Goal: Check status: Check status

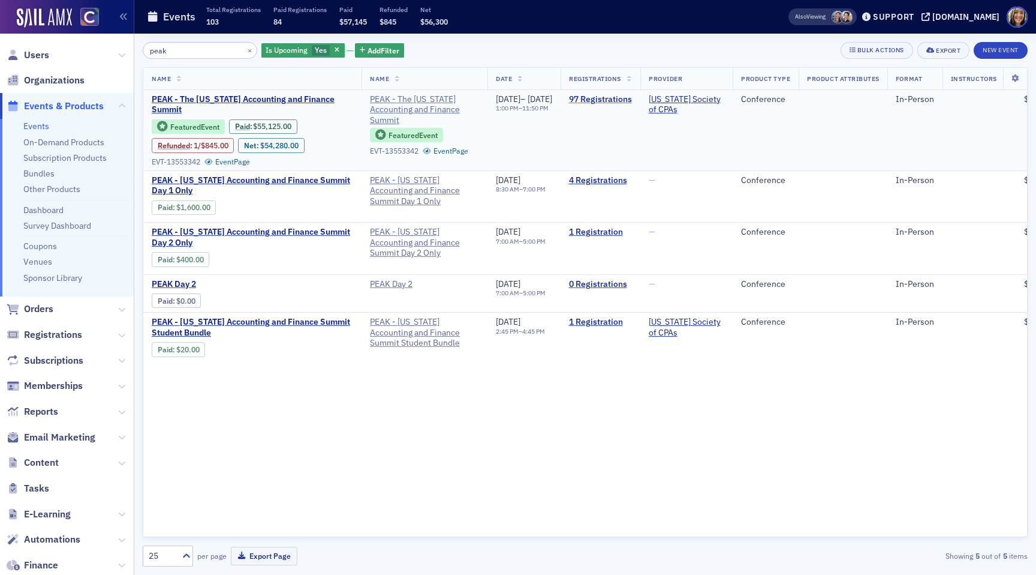
type input "peak"
click at [632, 101] on link "97 Registrations" at bounding box center [600, 99] width 63 height 11
